Goal: Task Accomplishment & Management: Manage account settings

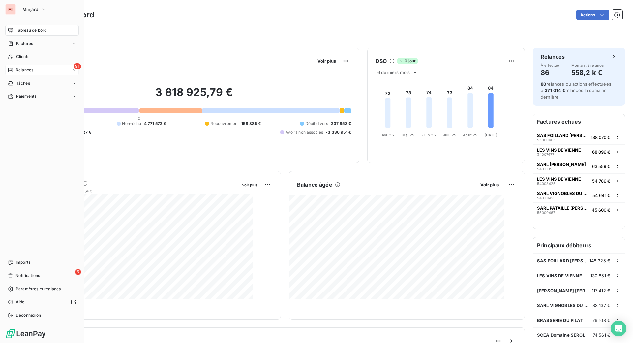
click at [25, 73] on span "Relances" at bounding box center [24, 70] width 17 height 6
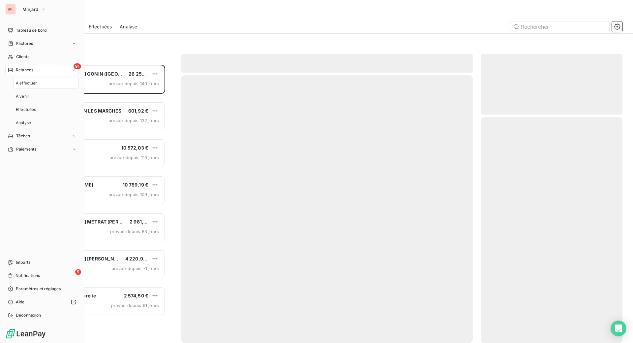
scroll to position [261, 126]
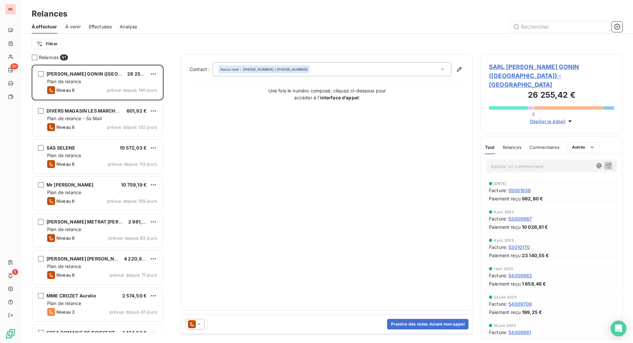
click at [112, 30] on span "Effectuées" at bounding box center [100, 26] width 23 height 7
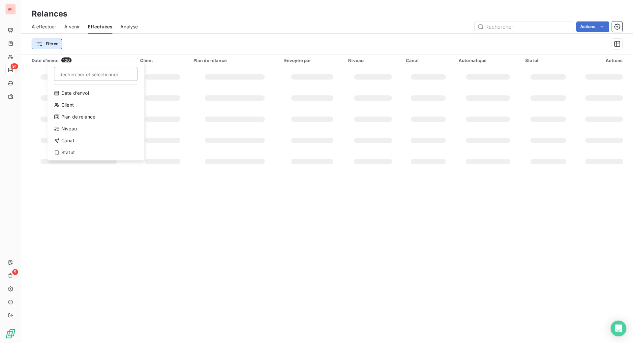
click at [71, 57] on html "MI 91 5 Relances À effectuer À venir Effectuées Analyse Actions Filtrer Recherc…" at bounding box center [316, 171] width 633 height 343
click at [91, 98] on div "Date d’envoi" at bounding box center [95, 93] width 91 height 11
click at [89, 47] on icon "button" at bounding box center [86, 44] width 7 height 7
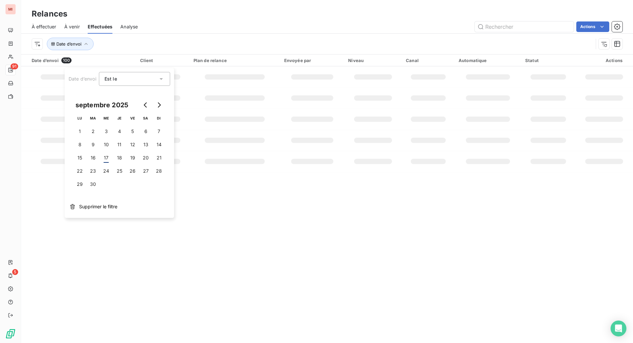
click at [164, 80] on icon at bounding box center [161, 78] width 7 height 7
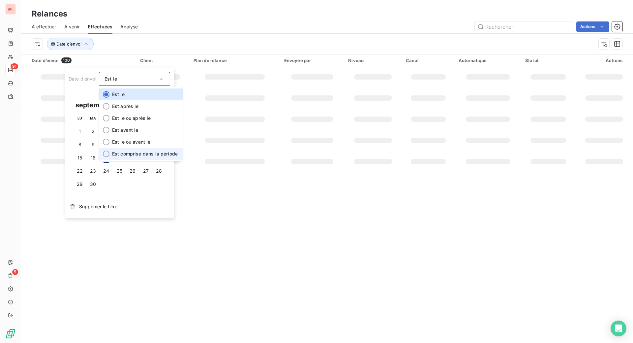
click at [150, 156] on span "Est comprise dans la période" at bounding box center [145, 154] width 66 height 6
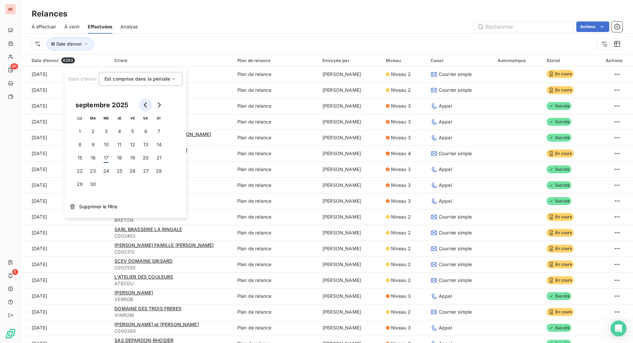
click at [148, 107] on icon "Go to previous month" at bounding box center [145, 104] width 5 height 5
click at [138, 138] on button "1" at bounding box center [132, 131] width 13 height 13
click at [137, 191] on button "29" at bounding box center [132, 183] width 13 height 13
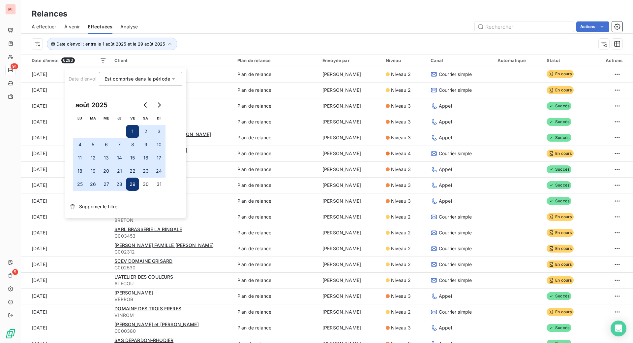
click at [247, 50] on div "Date d’envoi : entre le 1 août 2025 et le 29 août 2025" at bounding box center [312, 44] width 561 height 13
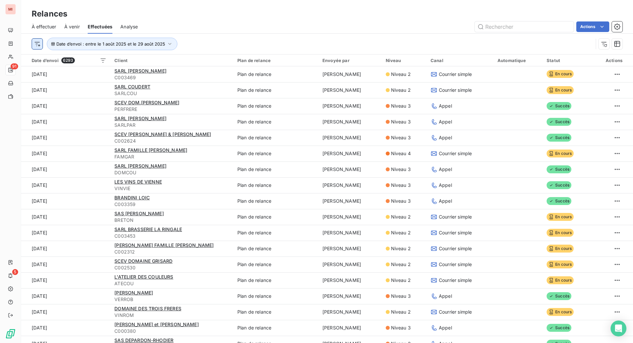
click at [51, 58] on html "MI 91 5 Relances À effectuer À venir Effectuées Analyse Actions Date d’envoi : …" at bounding box center [316, 171] width 633 height 343
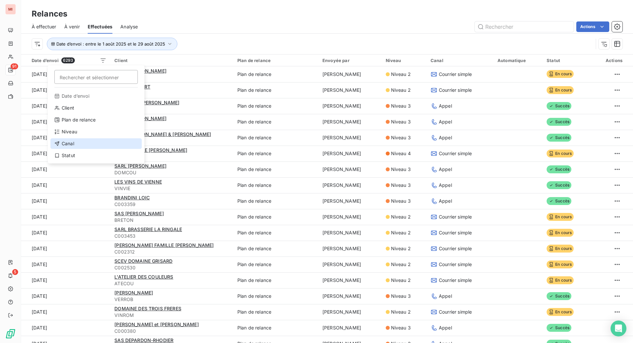
click at [78, 149] on div "Canal" at bounding box center [95, 143] width 91 height 11
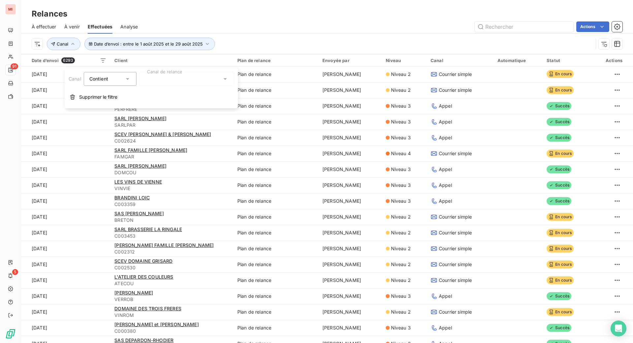
click at [228, 81] on icon at bounding box center [225, 78] width 7 height 7
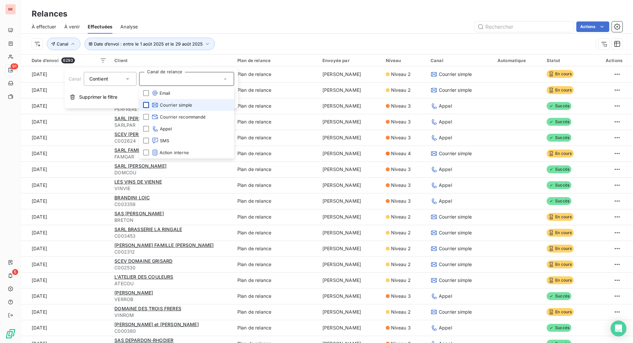
click at [149, 108] on div at bounding box center [146, 105] width 6 height 6
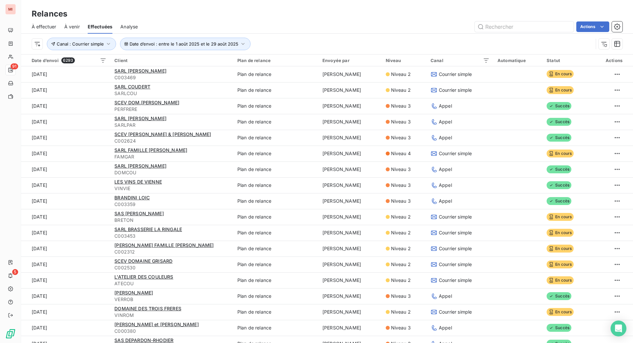
click at [328, 47] on div "Date d’envoi : entre le 1 août 2025 et le 29 août 2025 Canal : Courrier simple" at bounding box center [327, 44] width 591 height 20
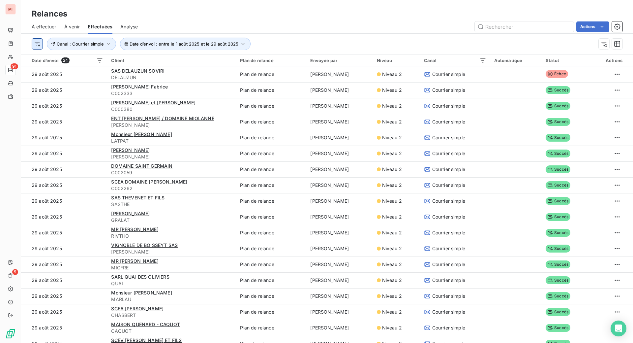
click at [54, 57] on html "MI 91 5 Relances À effectuer À venir Effectuées Analyse Actions Date d’envoi : …" at bounding box center [316, 171] width 633 height 343
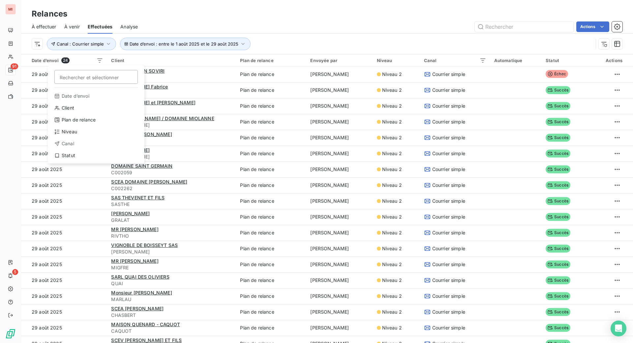
click at [359, 25] on html "MI 91 5 Relances À effectuer À venir Effectuées Analyse Actions Rechercher et s…" at bounding box center [316, 171] width 633 height 343
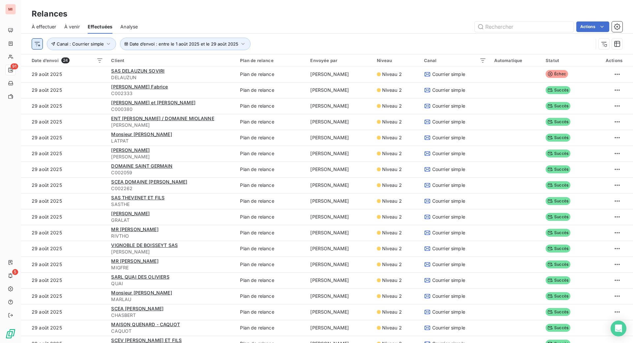
click at [52, 60] on html "MI 91 5 Relances À effectuer À venir Effectuées Analyse Actions Date d’envoi : …" at bounding box center [316, 171] width 633 height 343
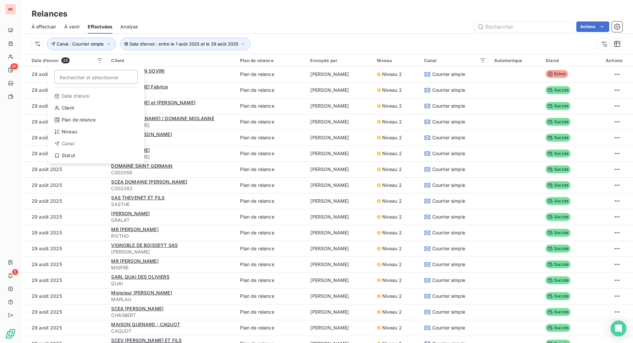
click at [279, 58] on html "MI 91 5 Relances À effectuer À venir Effectuées Analyse Actions Rechercher et s…" at bounding box center [316, 171] width 633 height 343
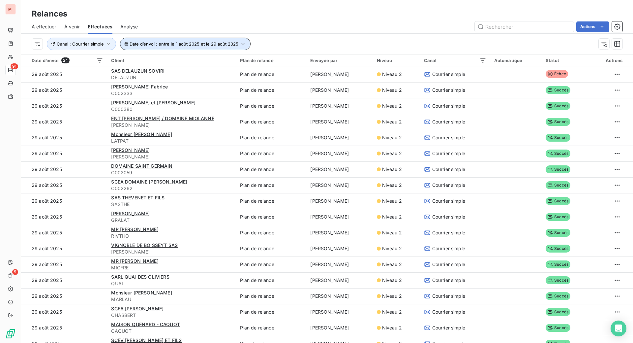
click at [246, 47] on icon "button" at bounding box center [243, 44] width 7 height 7
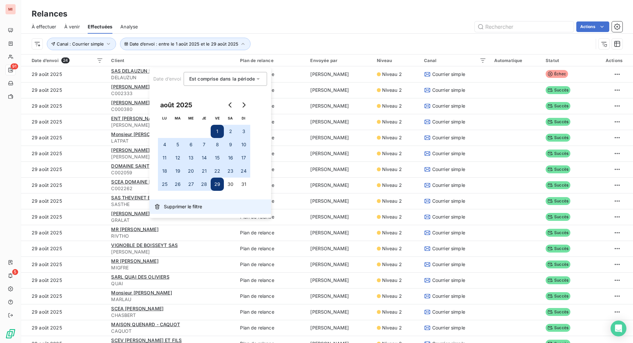
click at [193, 210] on span "Supprimer le filtre" at bounding box center [183, 206] width 38 height 7
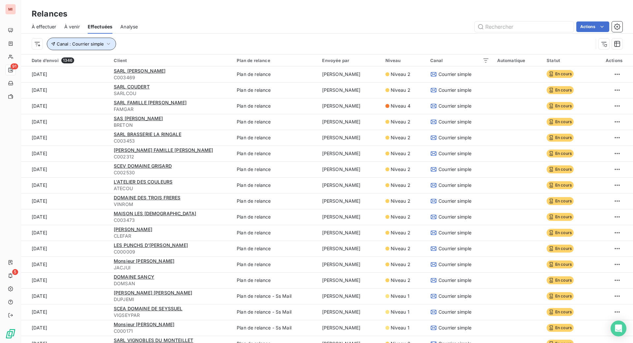
click at [112, 47] on icon "button" at bounding box center [108, 44] width 7 height 7
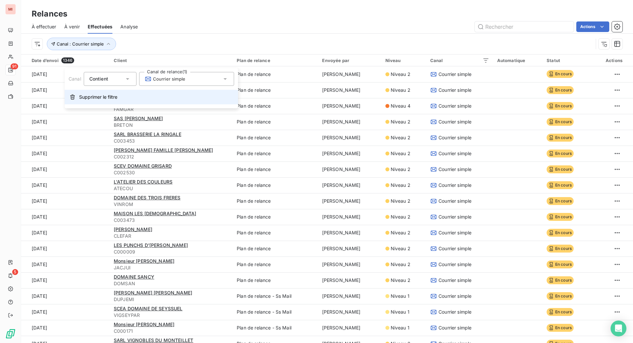
click at [107, 100] on span "Supprimer le filtre" at bounding box center [98, 97] width 38 height 7
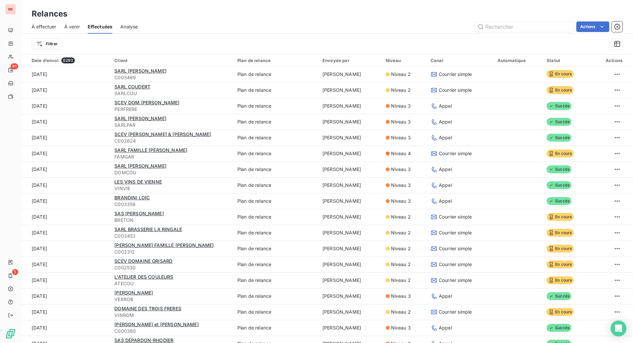
click at [56, 30] on span "À effectuer" at bounding box center [44, 26] width 25 height 7
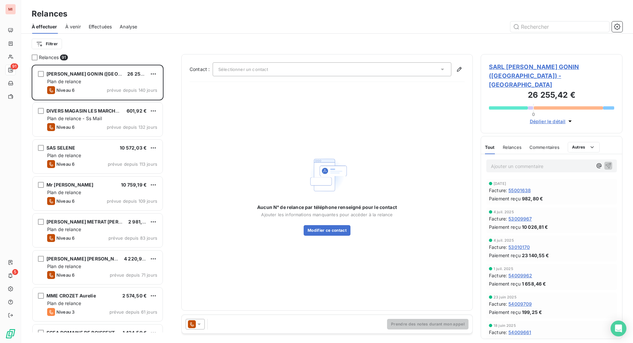
scroll to position [261, 126]
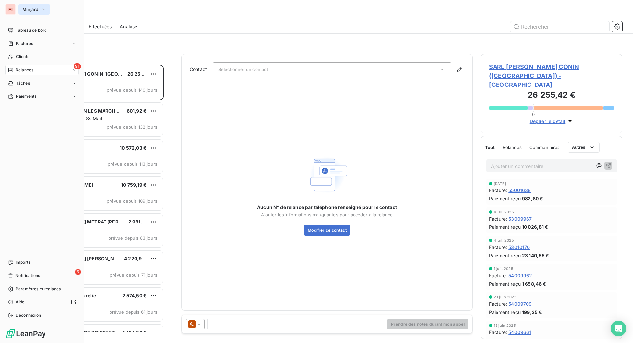
click at [33, 11] on span "Minjard" at bounding box center [30, 9] width 16 height 5
click at [30, 10] on button "Minjard" at bounding box center [34, 9] width 32 height 11
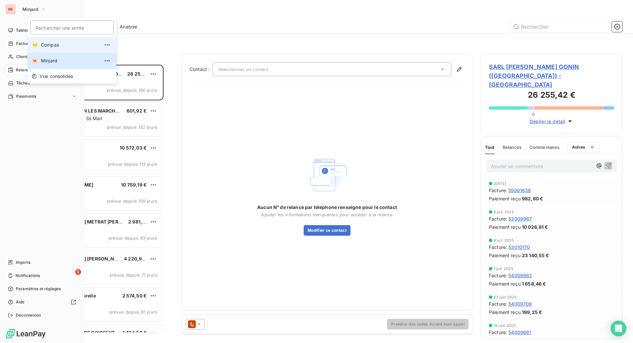
click at [49, 53] on li "CO Compas" at bounding box center [72, 45] width 89 height 16
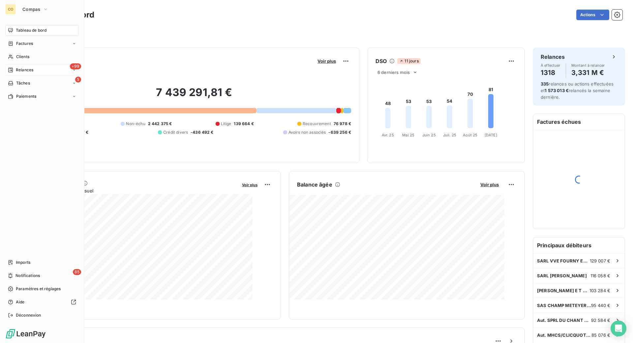
click at [27, 73] on span "Relances" at bounding box center [24, 70] width 17 height 6
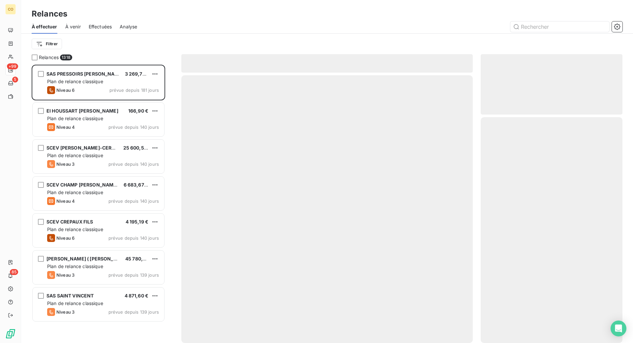
scroll to position [261, 126]
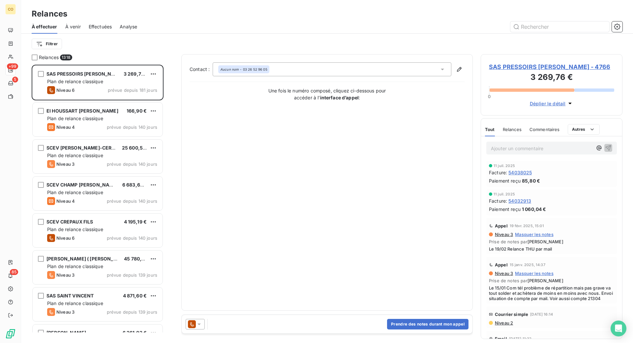
click at [112, 30] on span "Effectuées" at bounding box center [100, 26] width 23 height 7
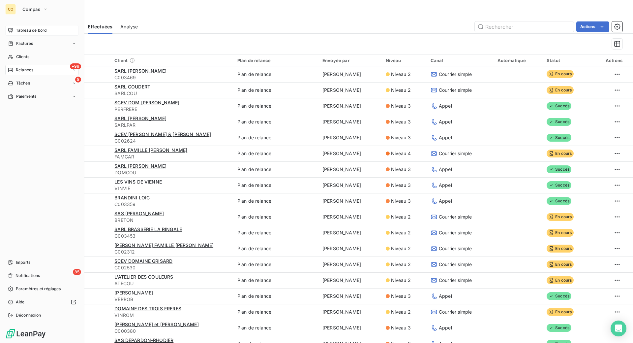
click at [35, 33] on span "Tableau de bord" at bounding box center [31, 30] width 31 height 6
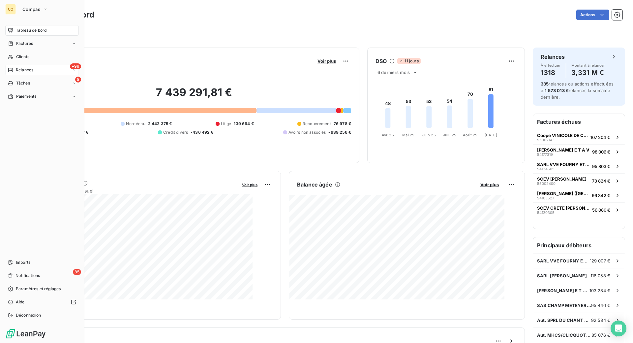
click at [33, 73] on span "Relances" at bounding box center [24, 70] width 17 height 6
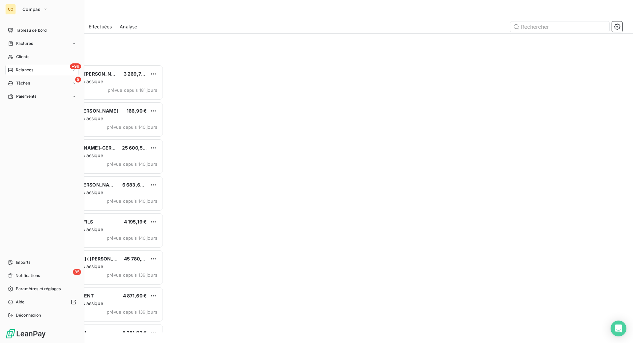
scroll to position [261, 126]
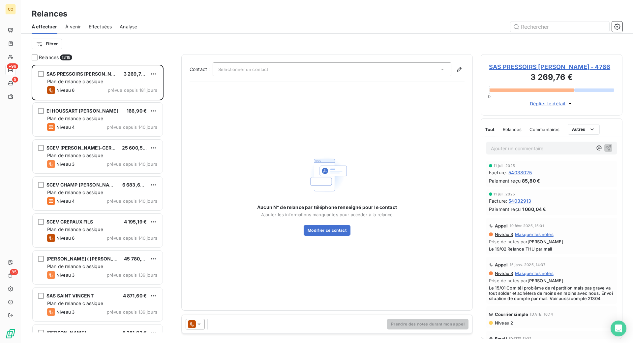
click at [112, 30] on span "Effectuées" at bounding box center [100, 26] width 23 height 7
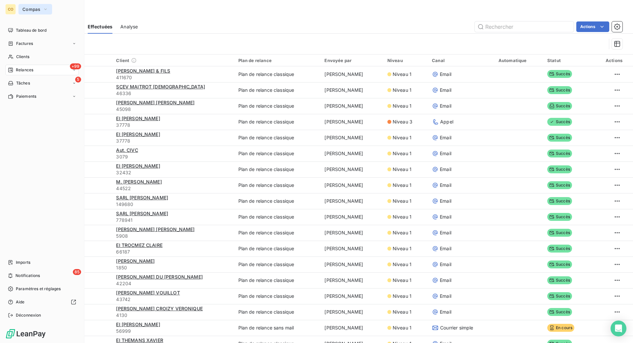
click at [32, 12] on span "Compas" at bounding box center [31, 9] width 18 height 5
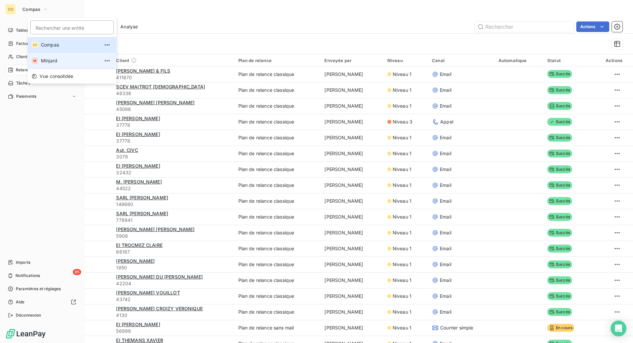
click at [45, 69] on li "MI Minjard" at bounding box center [72, 61] width 89 height 16
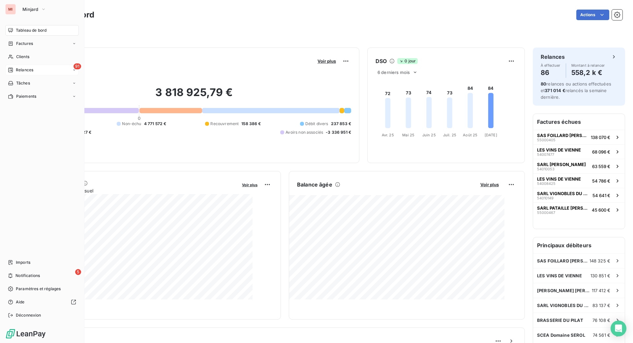
click at [19, 73] on div "Relances" at bounding box center [20, 70] width 25 height 6
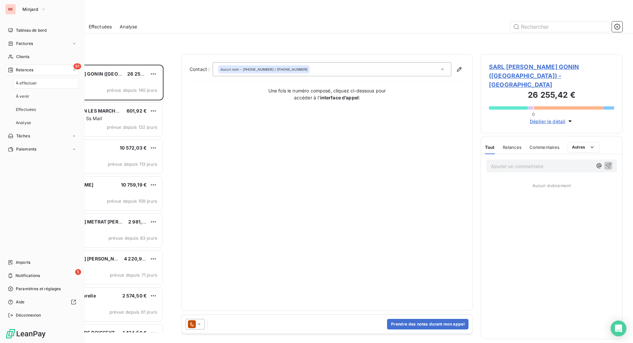
scroll to position [261, 126]
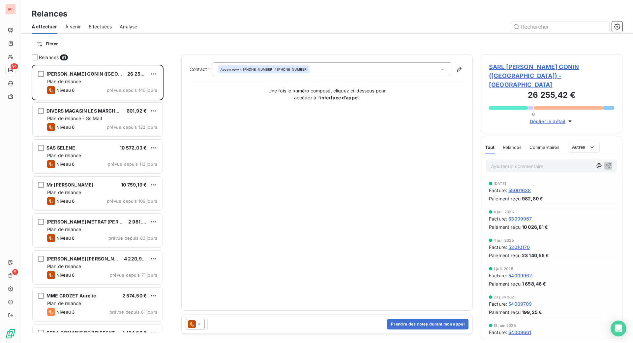
click at [112, 30] on span "Effectuées" at bounding box center [100, 26] width 23 height 7
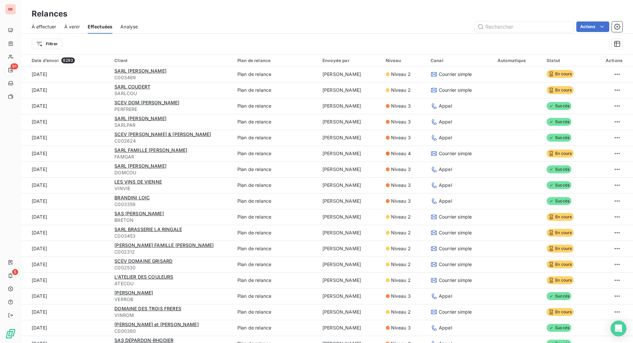
click at [56, 30] on span "À effectuer" at bounding box center [44, 26] width 25 height 7
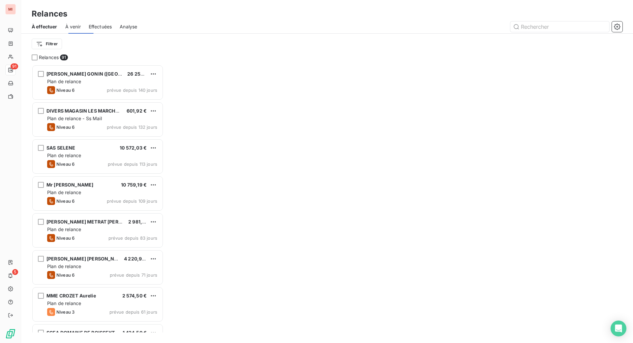
scroll to position [261, 126]
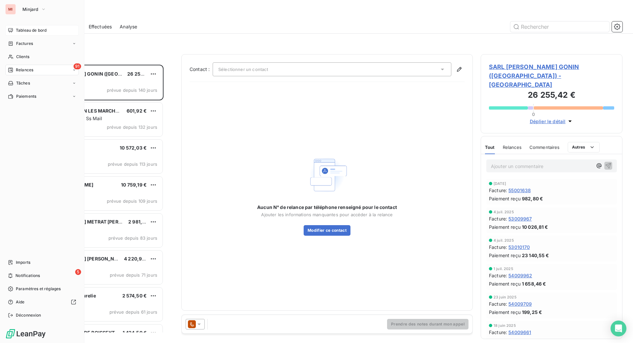
click at [24, 33] on span "Tableau de bord" at bounding box center [31, 30] width 31 height 6
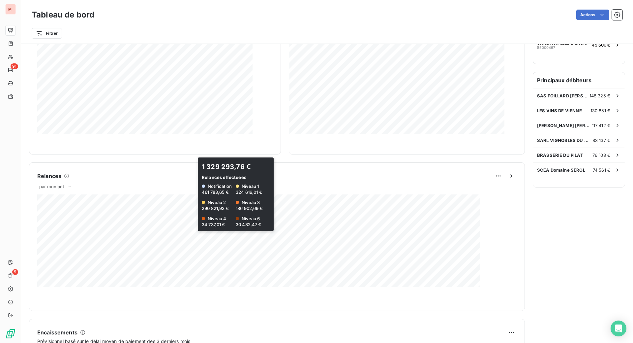
scroll to position [206, 0]
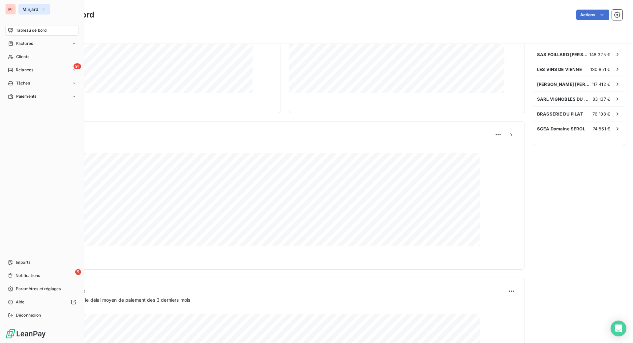
click at [32, 11] on span "Minjard" at bounding box center [30, 9] width 16 height 5
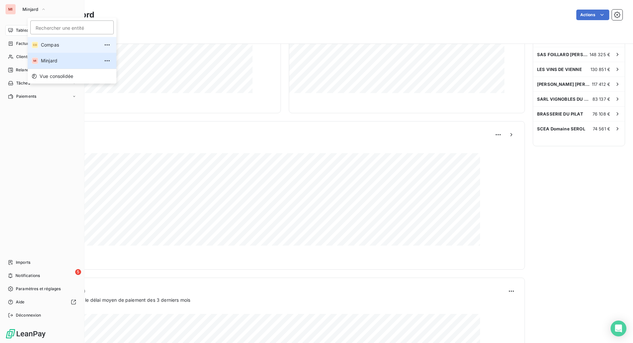
click at [57, 48] on span "Compas" at bounding box center [70, 45] width 58 height 7
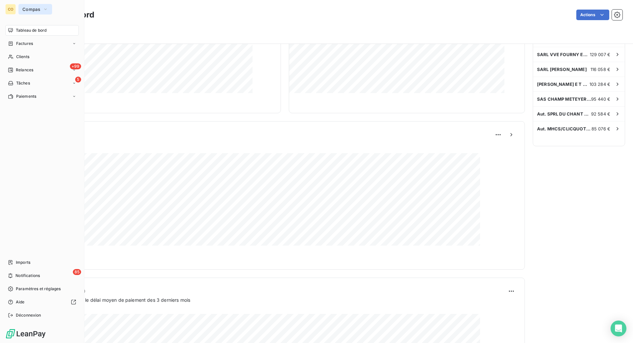
click at [33, 9] on span "Compas" at bounding box center [31, 9] width 18 height 5
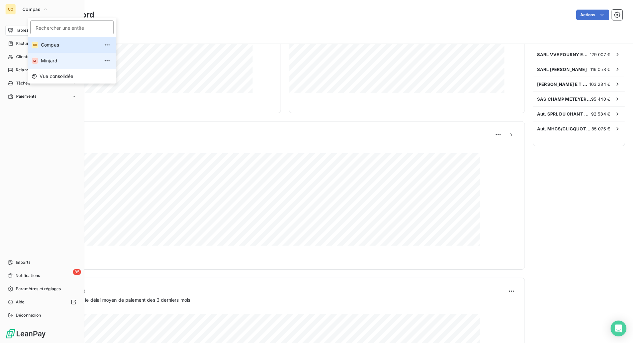
click at [59, 64] on span "Minjard" at bounding box center [70, 60] width 58 height 7
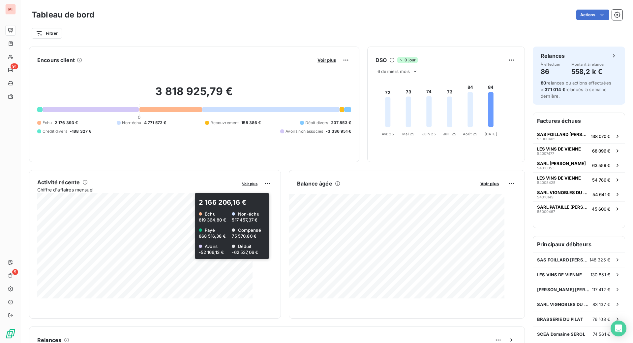
scroll to position [0, 0]
